Goal: Transaction & Acquisition: Purchase product/service

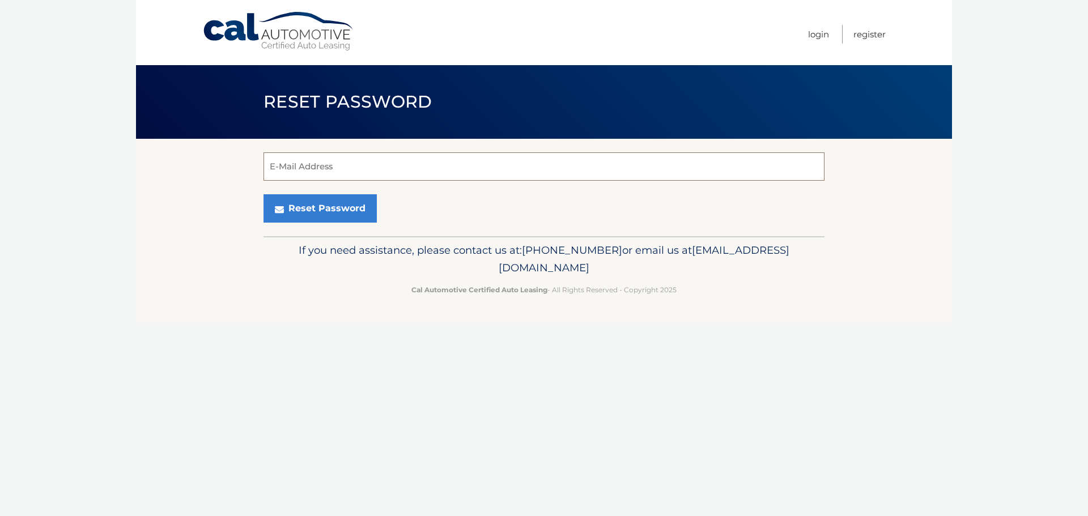
click at [348, 161] on input "E-Mail Address" at bounding box center [544, 166] width 561 height 28
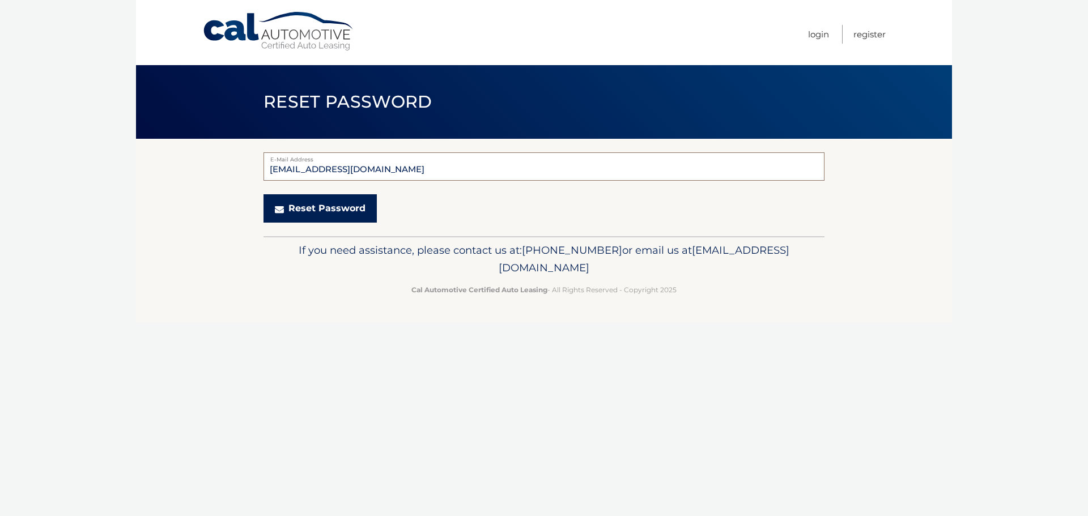
type input "rmanis1974@gmail.com"
click at [328, 210] on button "Reset Password" at bounding box center [320, 208] width 113 height 28
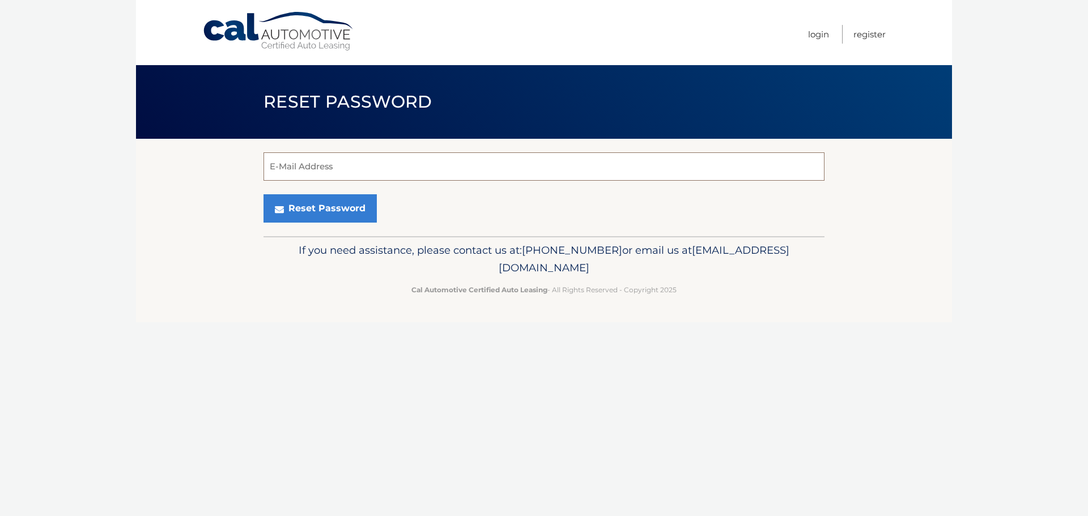
click at [368, 166] on input "E-Mail Address" at bounding box center [544, 166] width 561 height 28
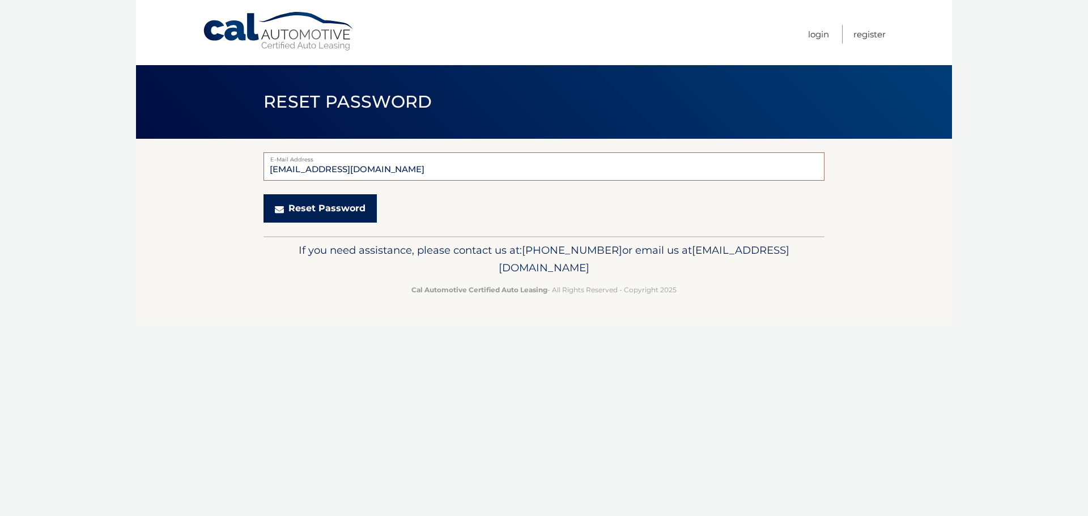
type input "[EMAIL_ADDRESS][DOMAIN_NAME]"
click at [299, 208] on button "Reset Password" at bounding box center [320, 208] width 113 height 28
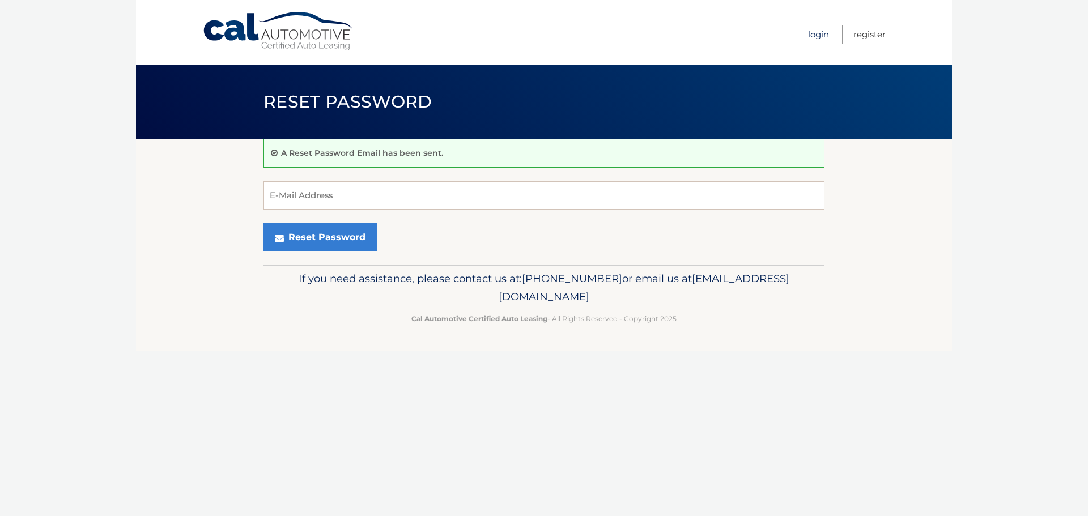
click at [821, 29] on link "Login" at bounding box center [818, 34] width 21 height 19
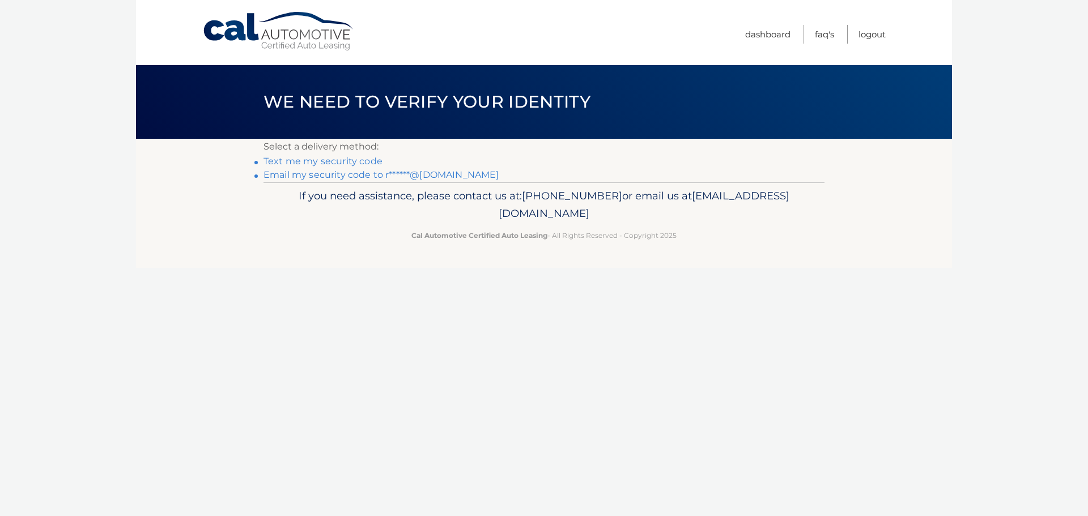
click at [427, 173] on link "Email my security code to r******@[DOMAIN_NAME]" at bounding box center [382, 174] width 236 height 11
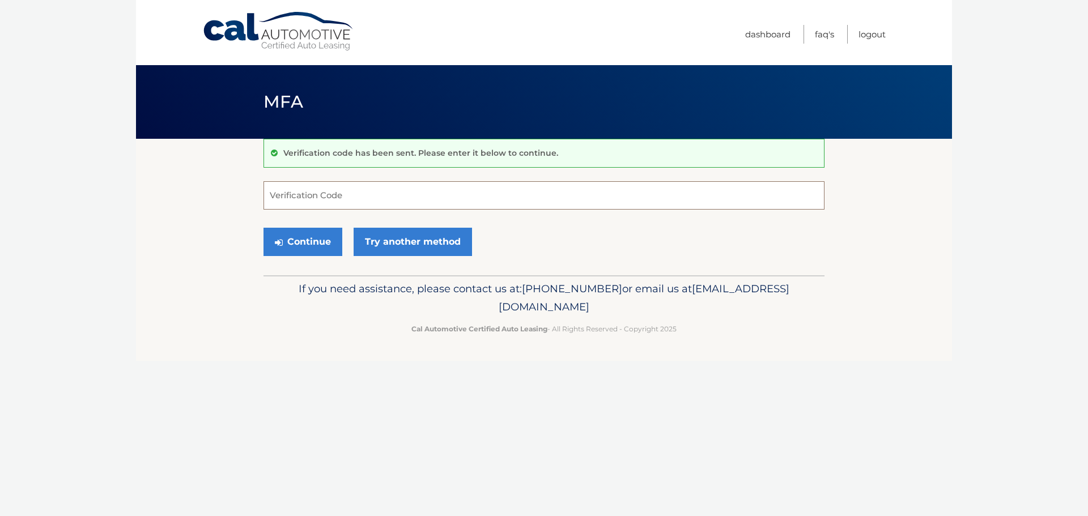
click at [337, 195] on input "Verification Code" at bounding box center [544, 195] width 561 height 28
type input "833452"
click at [405, 247] on link "Try another method" at bounding box center [413, 242] width 118 height 28
click at [303, 248] on button "Continue" at bounding box center [303, 242] width 79 height 28
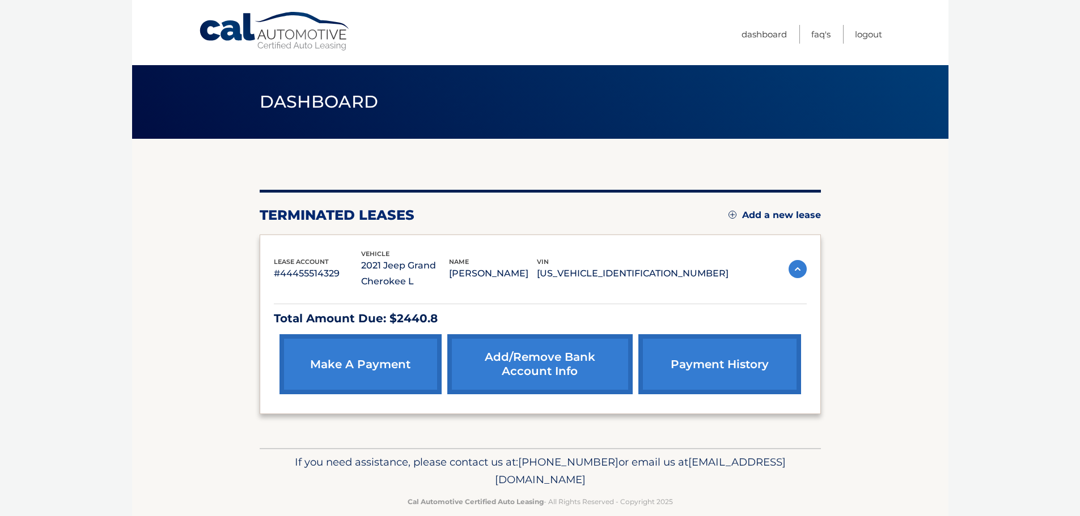
click at [373, 363] on link "make a payment" at bounding box center [360, 364] width 162 height 60
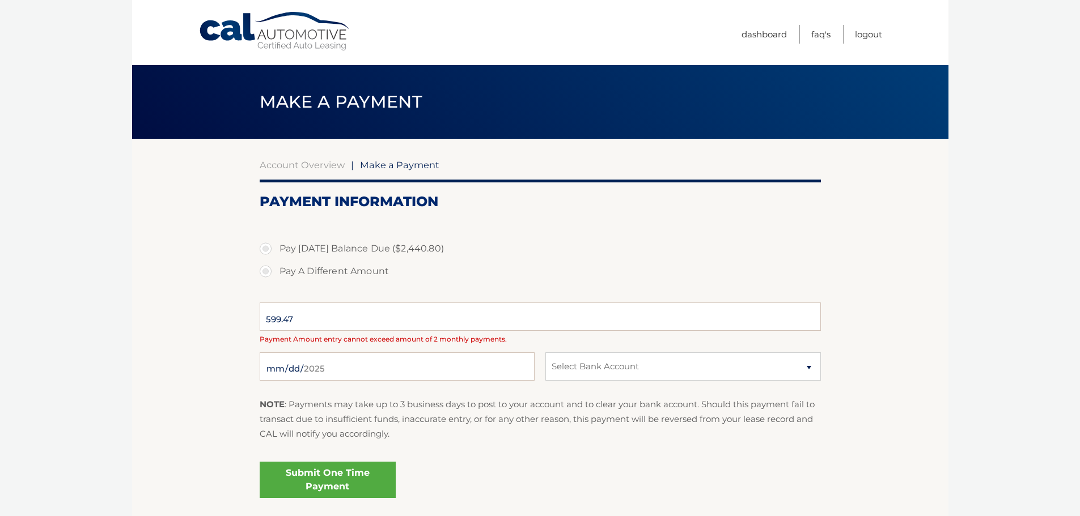
select select "NzZlZDE4ZjMtYmJhZS00OWQyLWE1OWQtMmQ5MDliNzU4ZWI1"
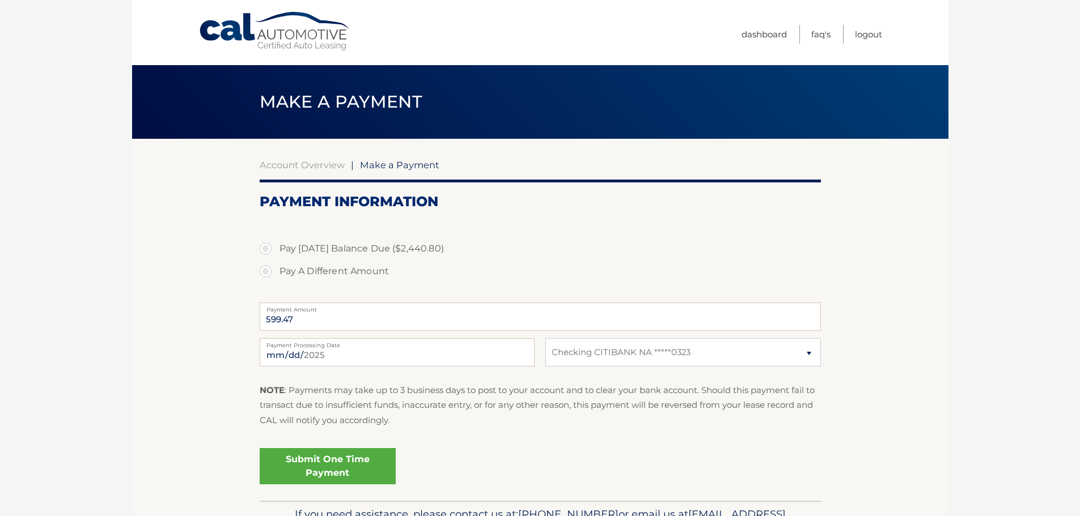
click at [265, 250] on label "Pay Today's Balance Due ($2,440.80)" at bounding box center [540, 248] width 561 height 23
click at [265, 250] on input "Pay Today's Balance Due ($2,440.80)" at bounding box center [269, 246] width 11 height 18
radio input "true"
type input "2440.80"
drag, startPoint x: 319, startPoint y: 322, endPoint x: 223, endPoint y: 328, distance: 96.0
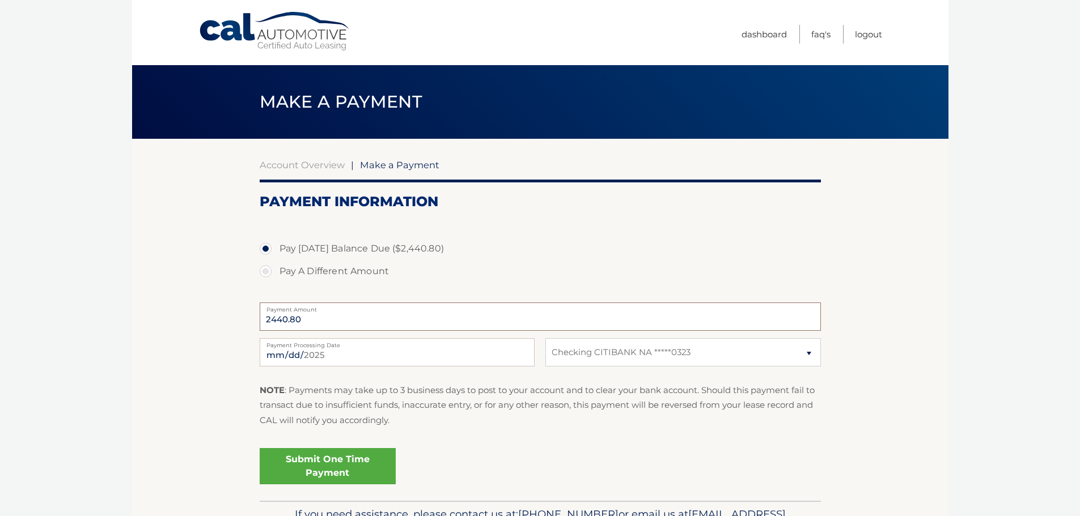
click at [227, 324] on section "Account Overview | Make a Payment Payment Information Pay Today's Balance Due (…" at bounding box center [540, 320] width 816 height 362
drag, startPoint x: 269, startPoint y: 269, endPoint x: 302, endPoint y: 319, distance: 59.7
click at [269, 269] on label "Pay A Different Amount" at bounding box center [540, 271] width 561 height 23
click at [269, 269] on input "Pay A Different Amount" at bounding box center [269, 269] width 11 height 18
radio input "true"
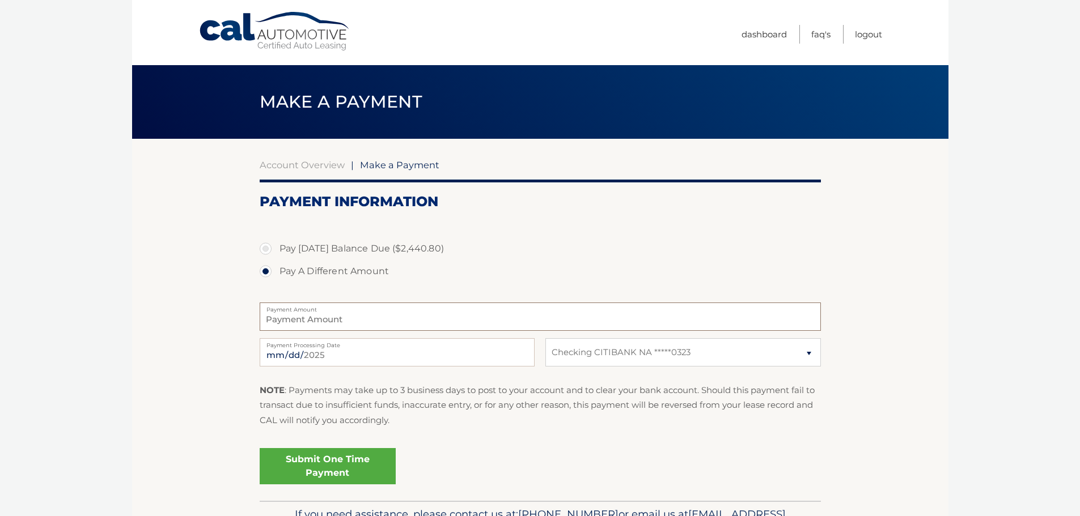
click at [309, 326] on input "Payment Amount" at bounding box center [540, 317] width 561 height 28
type input "1250"
click at [135, 352] on section "Account Overview | Make a Payment Payment Information Pay Today's Balance Due (…" at bounding box center [540, 320] width 816 height 362
click at [347, 460] on link "Submit One Time Payment" at bounding box center [328, 466] width 136 height 36
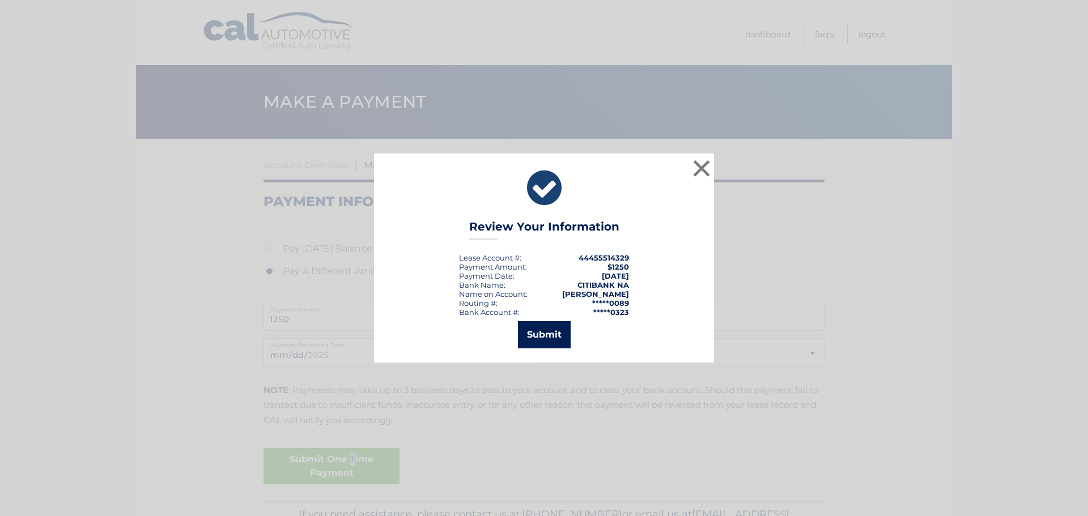
click at [544, 337] on button "Submit" at bounding box center [544, 334] width 53 height 27
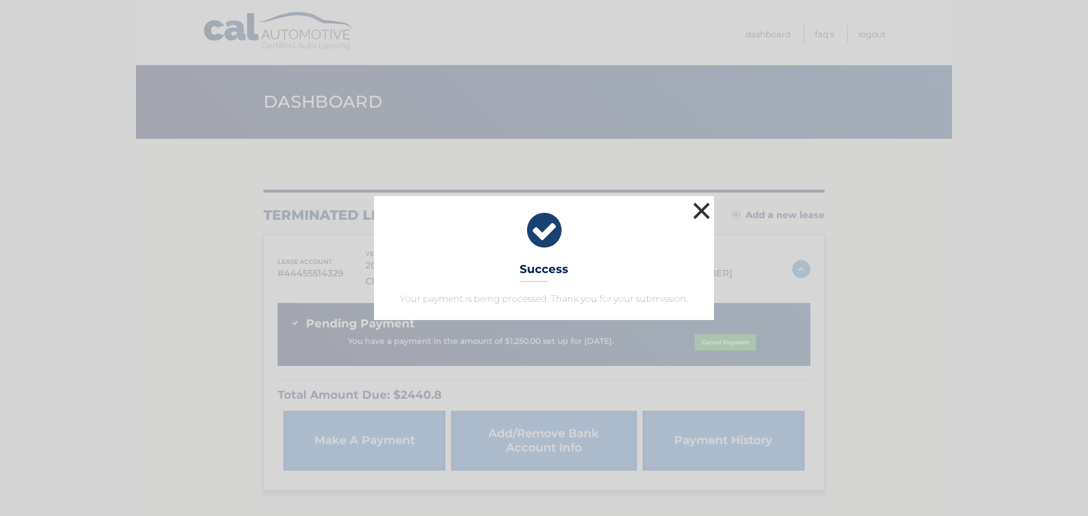
click at [702, 206] on button "×" at bounding box center [701, 211] width 23 height 23
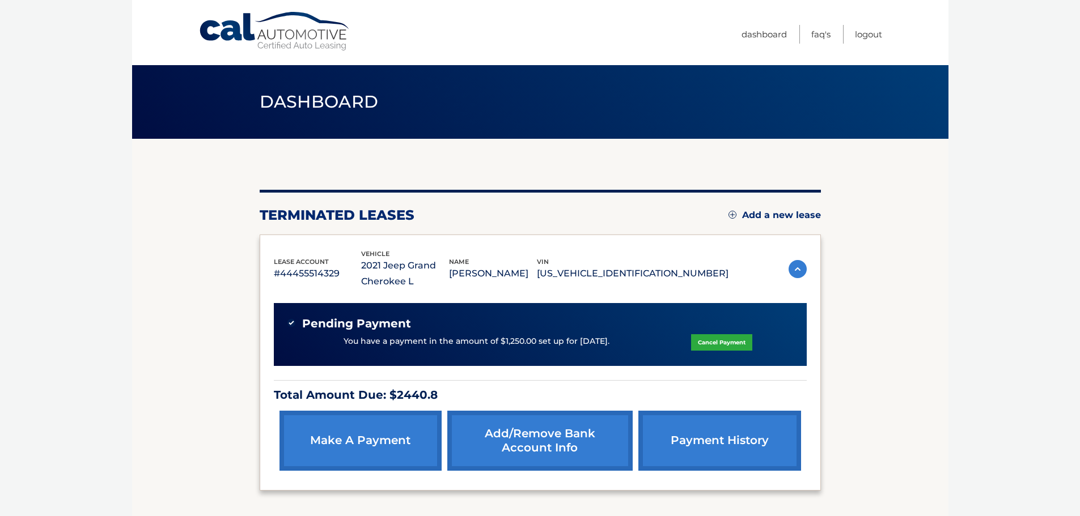
click at [362, 447] on link "make a payment" at bounding box center [360, 441] width 162 height 60
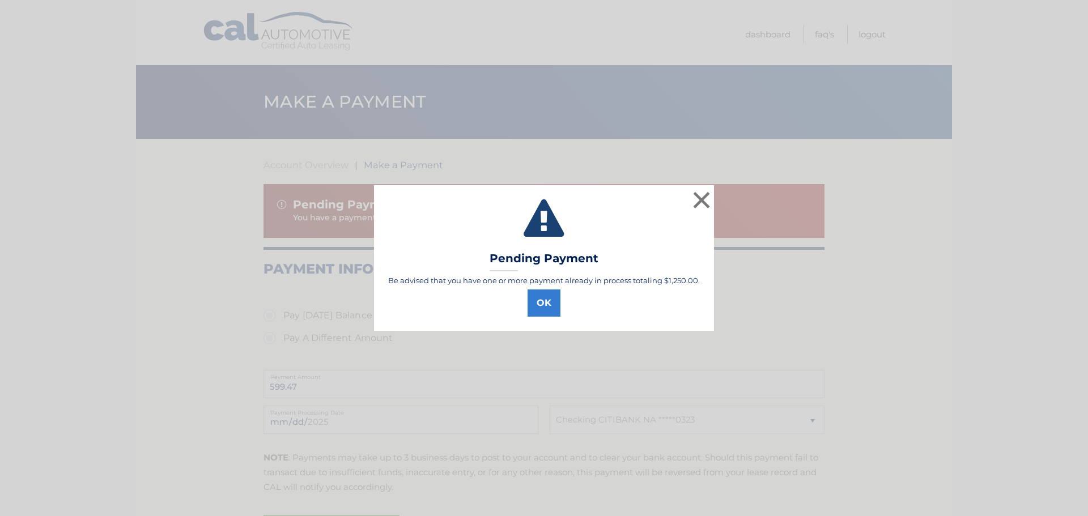
select select "NzZlZDE4ZjMtYmJhZS00OWQyLWE1OWQtMmQ5MDliNzU4ZWI1"
click at [549, 300] on button "OK" at bounding box center [544, 303] width 33 height 27
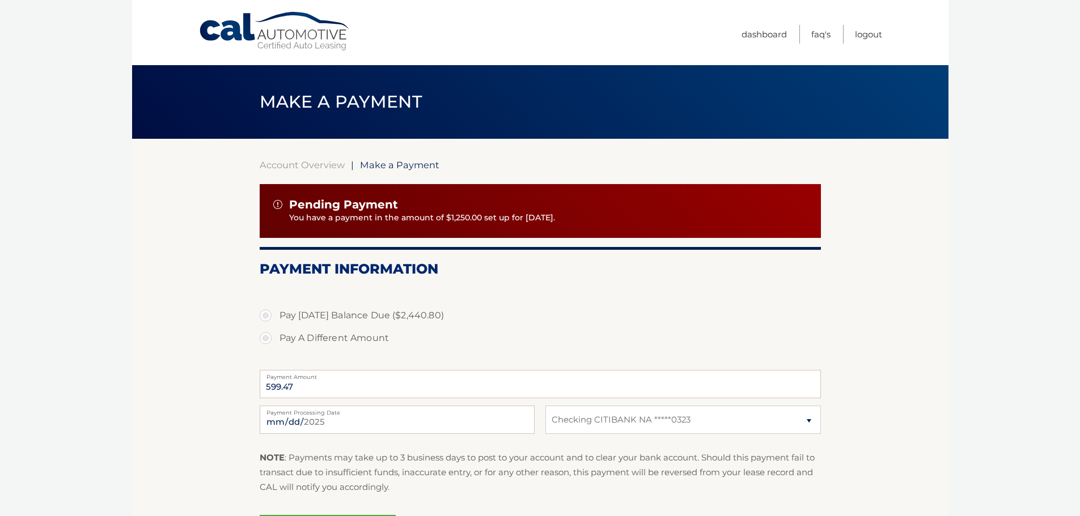
click at [265, 335] on label "Pay A Different Amount" at bounding box center [540, 338] width 561 height 23
click at [265, 335] on input "Pay A Different Amount" at bounding box center [269, 336] width 11 height 18
radio input "true"
type input "1190.8"
click at [304, 417] on input "2025-09-03" at bounding box center [397, 420] width 275 height 28
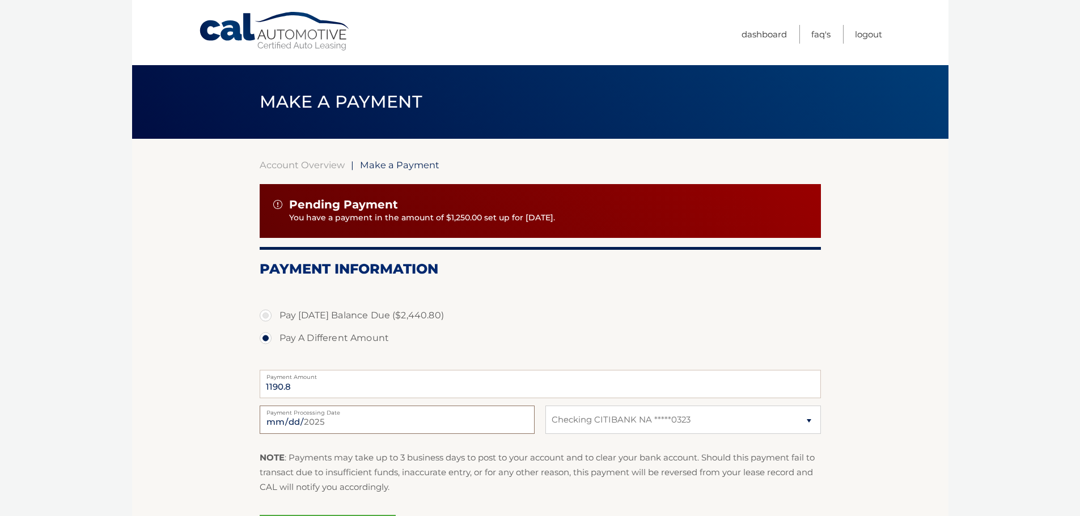
type input "2025-09-12"
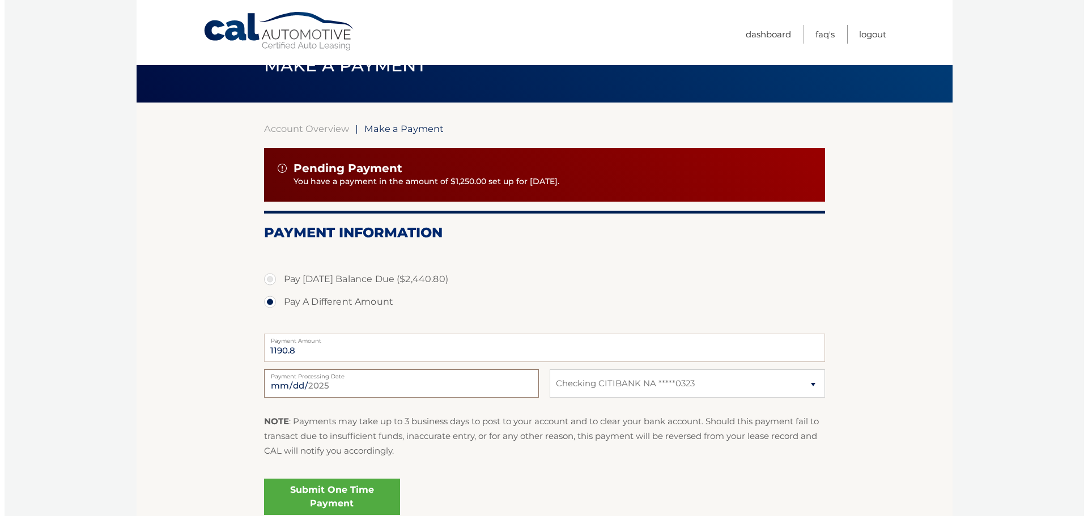
scroll to position [57, 0]
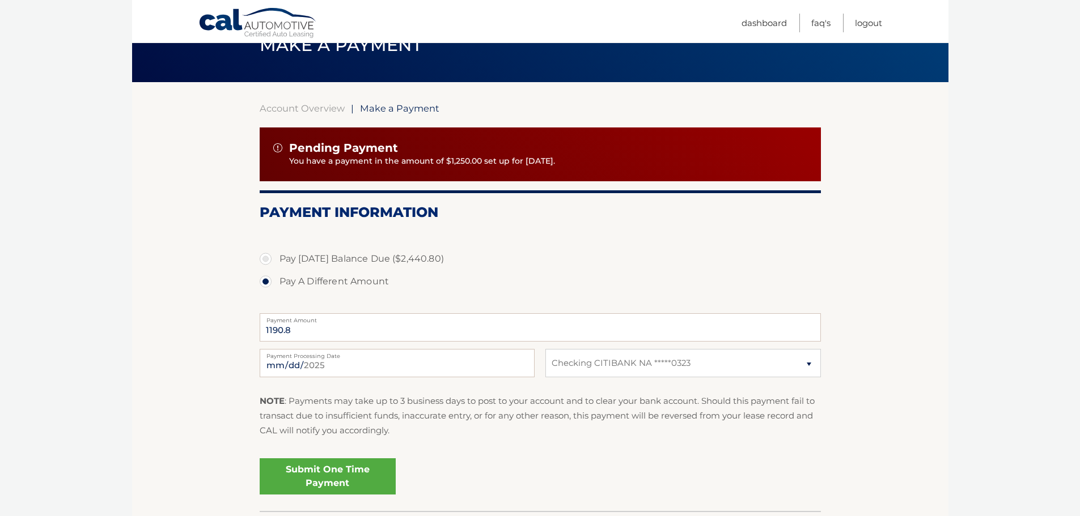
click at [328, 473] on link "Submit One Time Payment" at bounding box center [328, 477] width 136 height 36
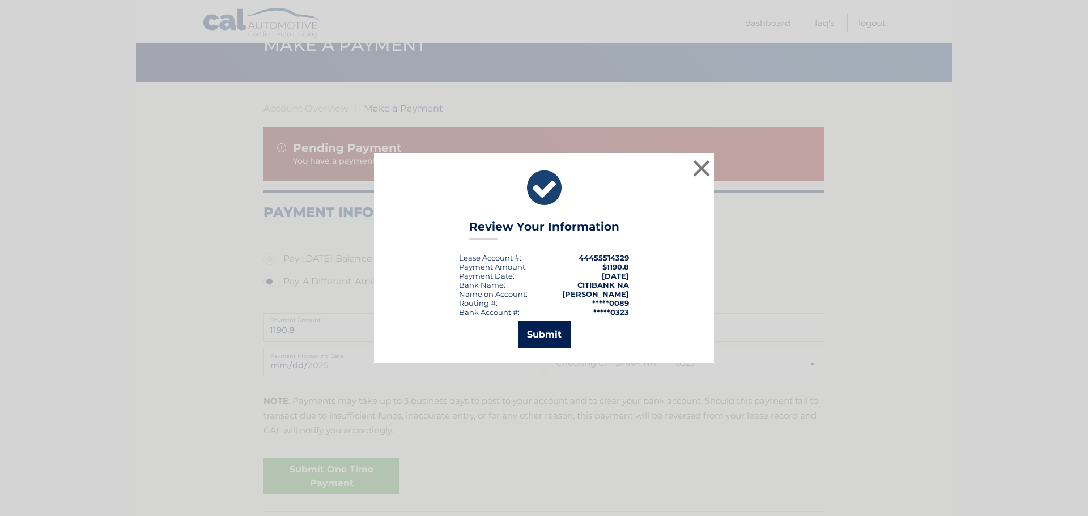
click at [557, 334] on button "Submit" at bounding box center [544, 334] width 53 height 27
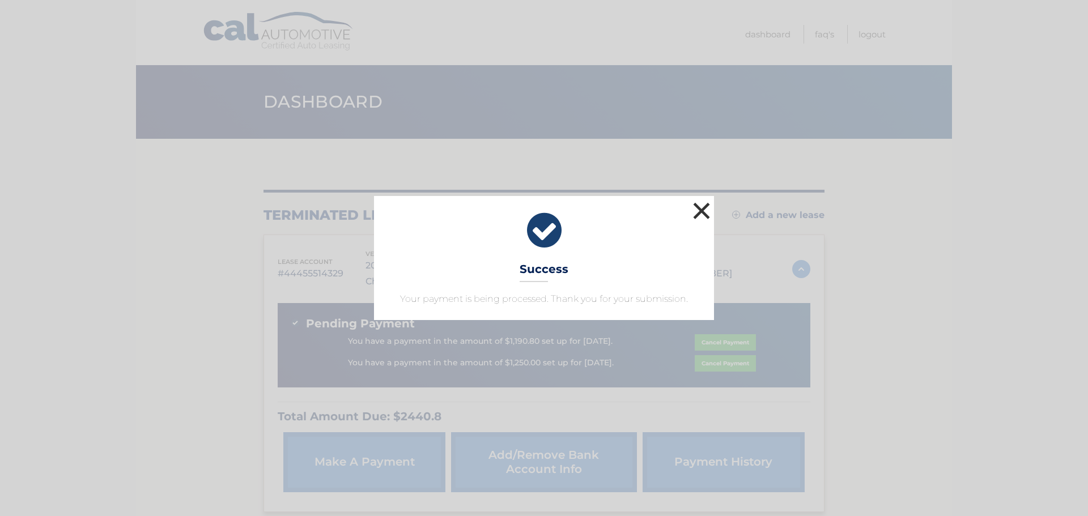
click at [698, 210] on button "×" at bounding box center [701, 211] width 23 height 23
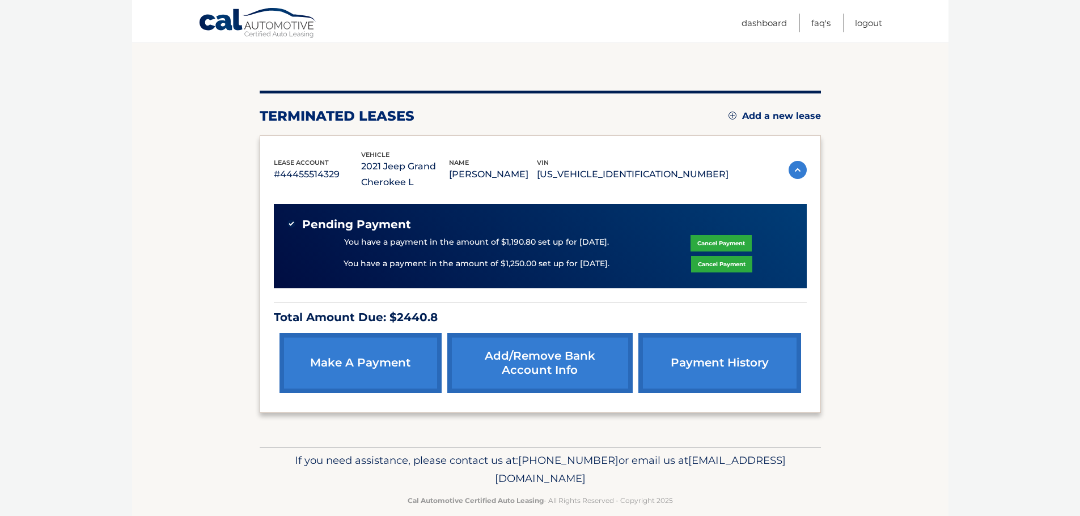
scroll to position [116, 0]
